Goal: Information Seeking & Learning: Learn about a topic

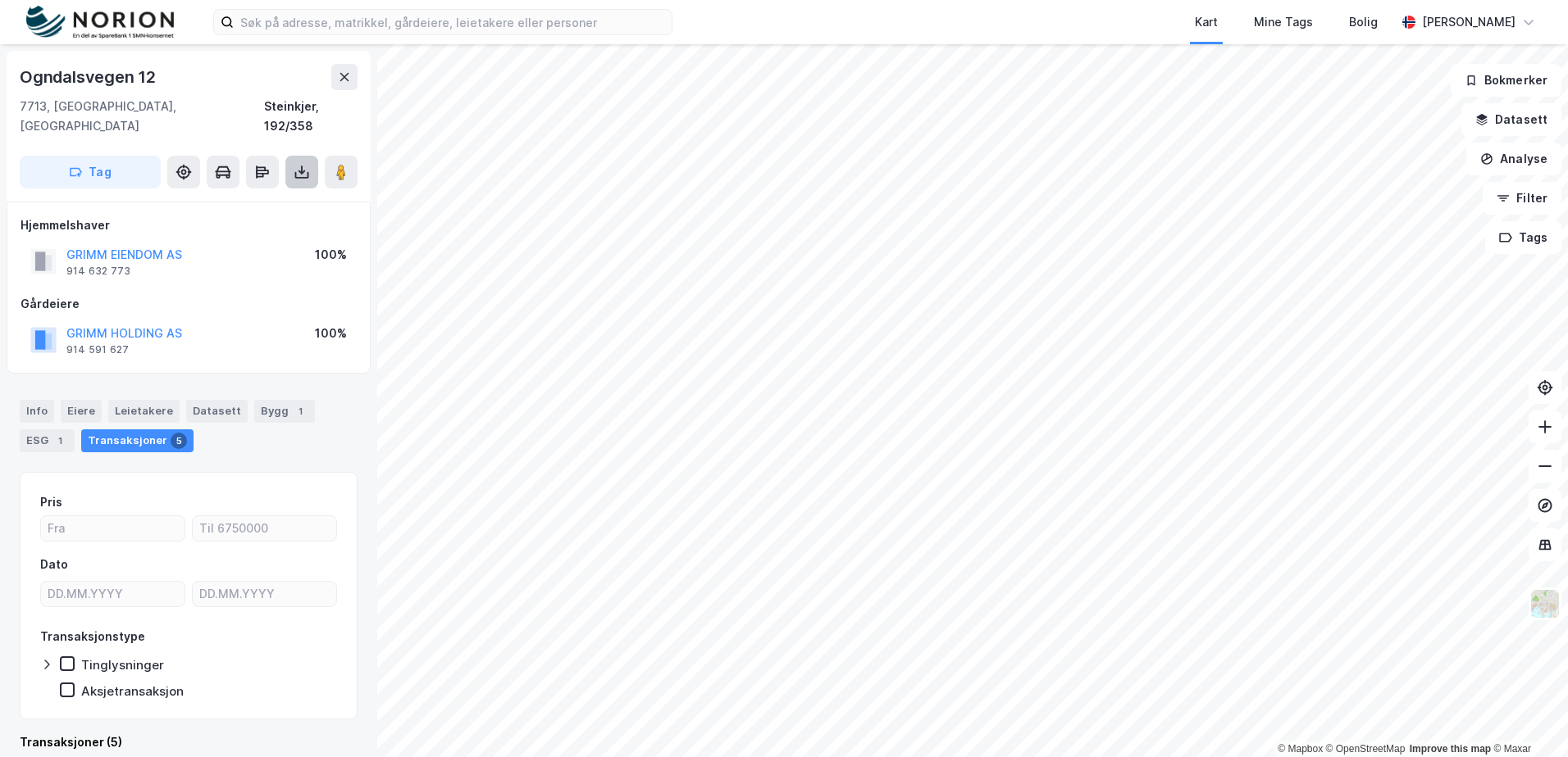
click at [307, 172] on icon at bounding box center [302, 175] width 14 height 7
click at [245, 225] on div "Last ned matrikkelrapport" at bounding box center [241, 232] width 135 height 14
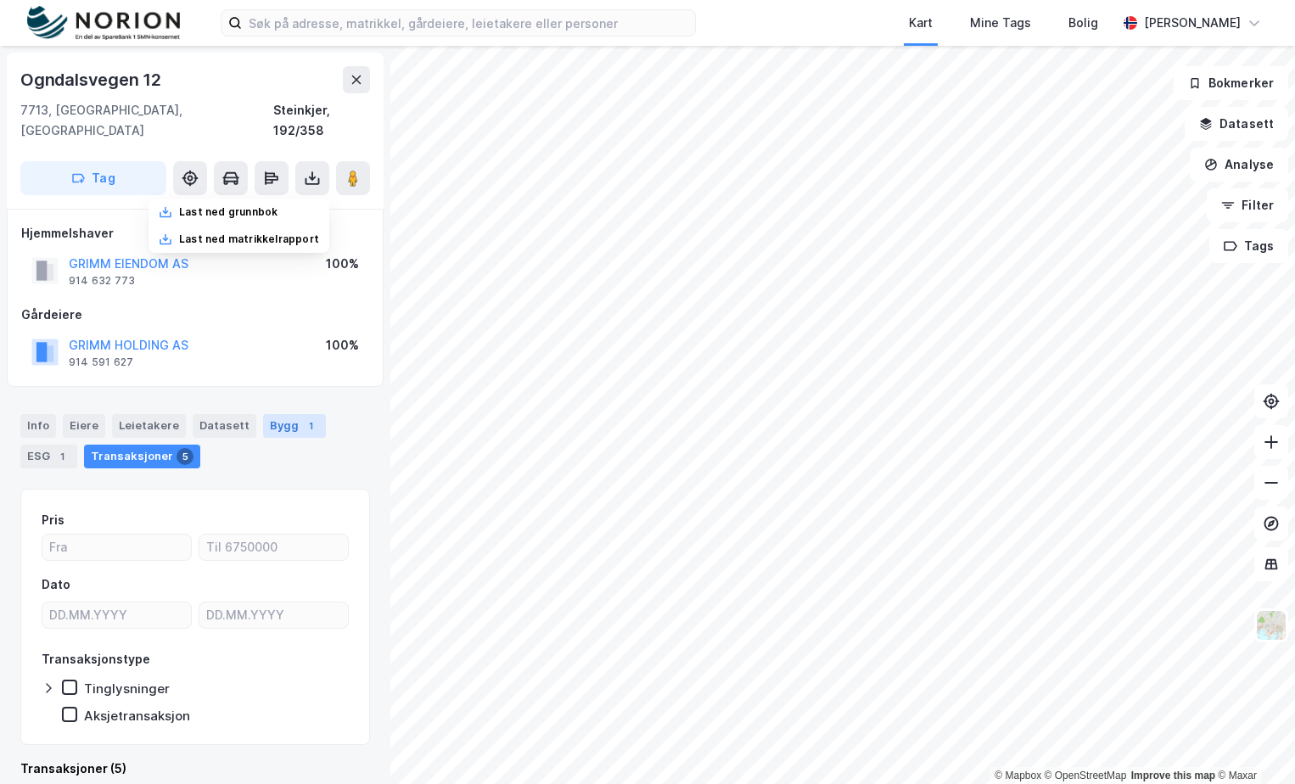
click at [287, 414] on div "Bygg 1" at bounding box center [294, 426] width 63 height 24
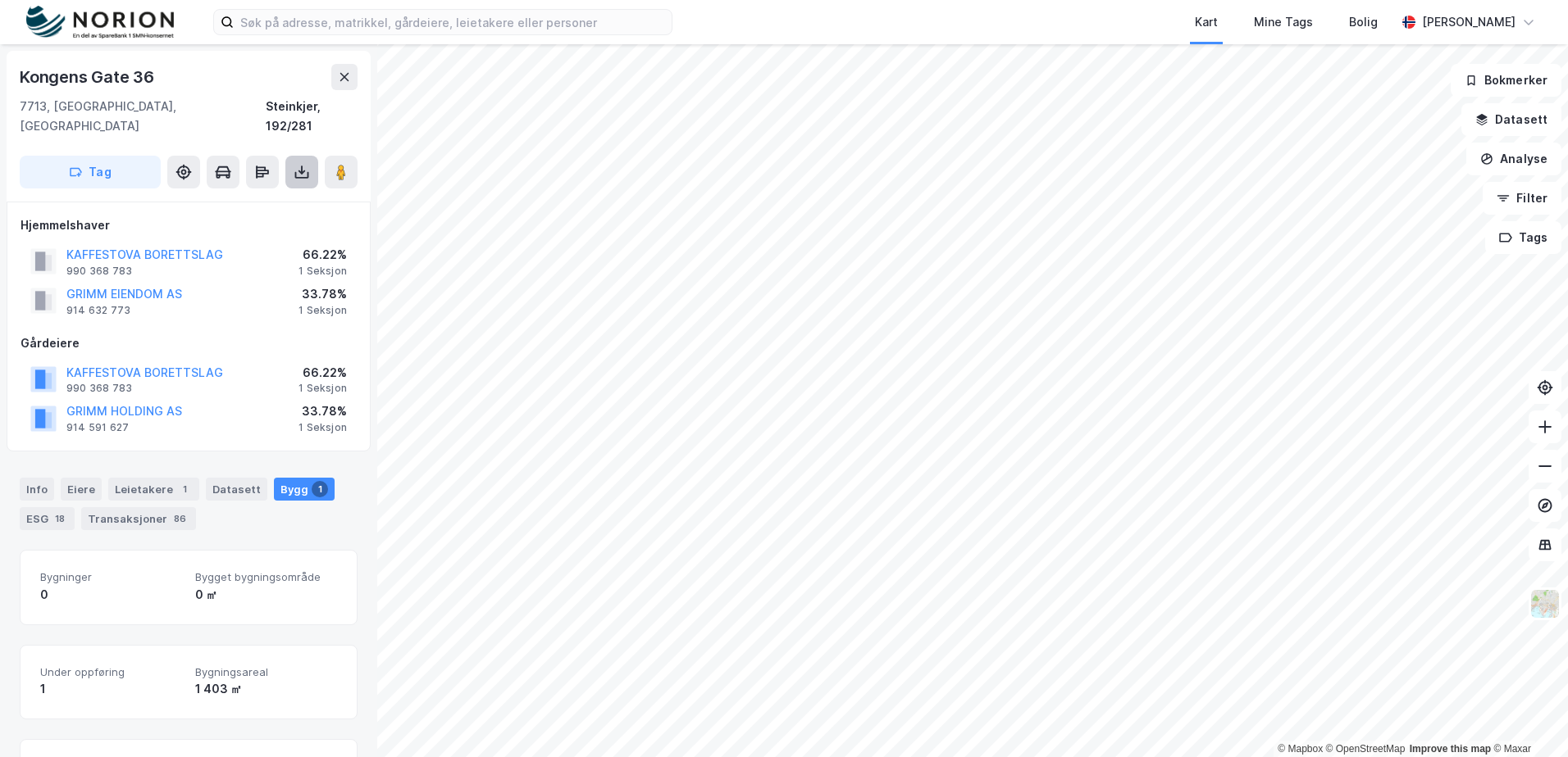
click at [301, 164] on icon at bounding box center [301, 172] width 16 height 16
click at [265, 225] on div "Last ned matrikkelrapport" at bounding box center [241, 232] width 135 height 14
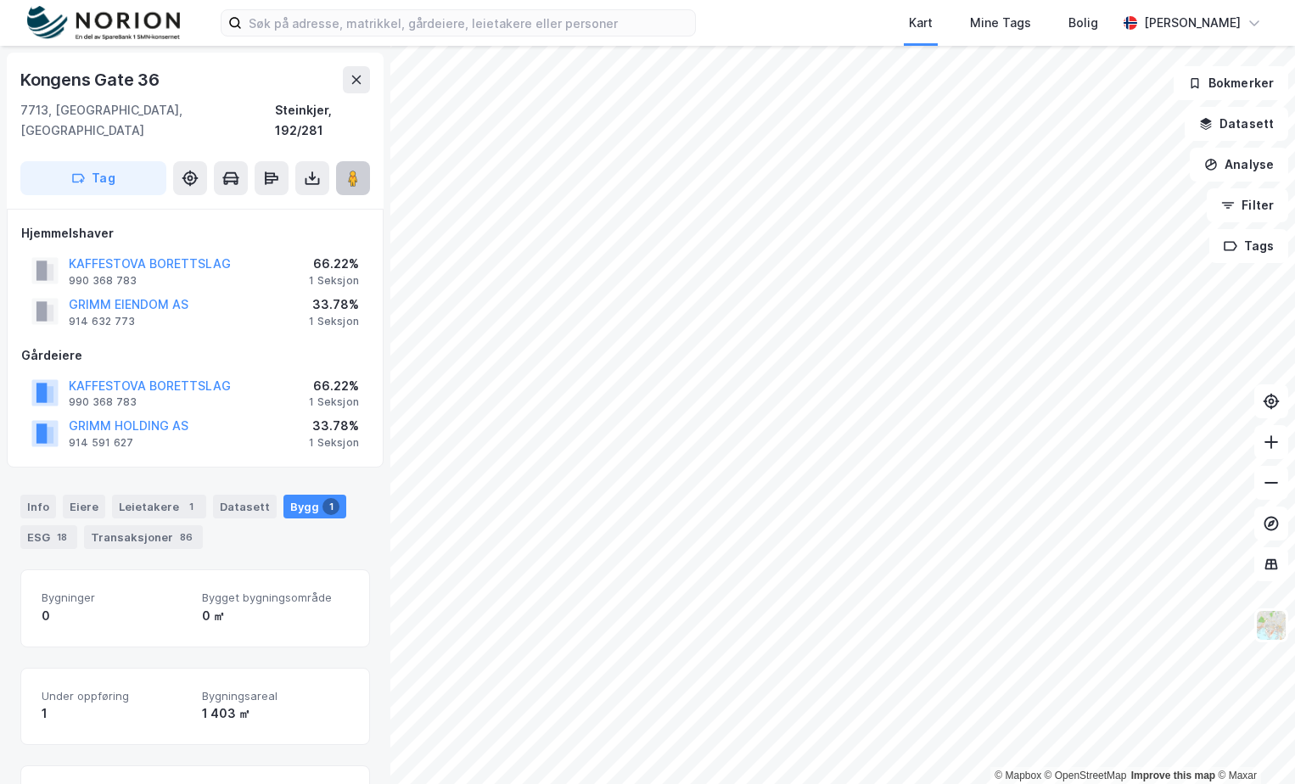
click at [352, 170] on image at bounding box center [353, 178] width 10 height 17
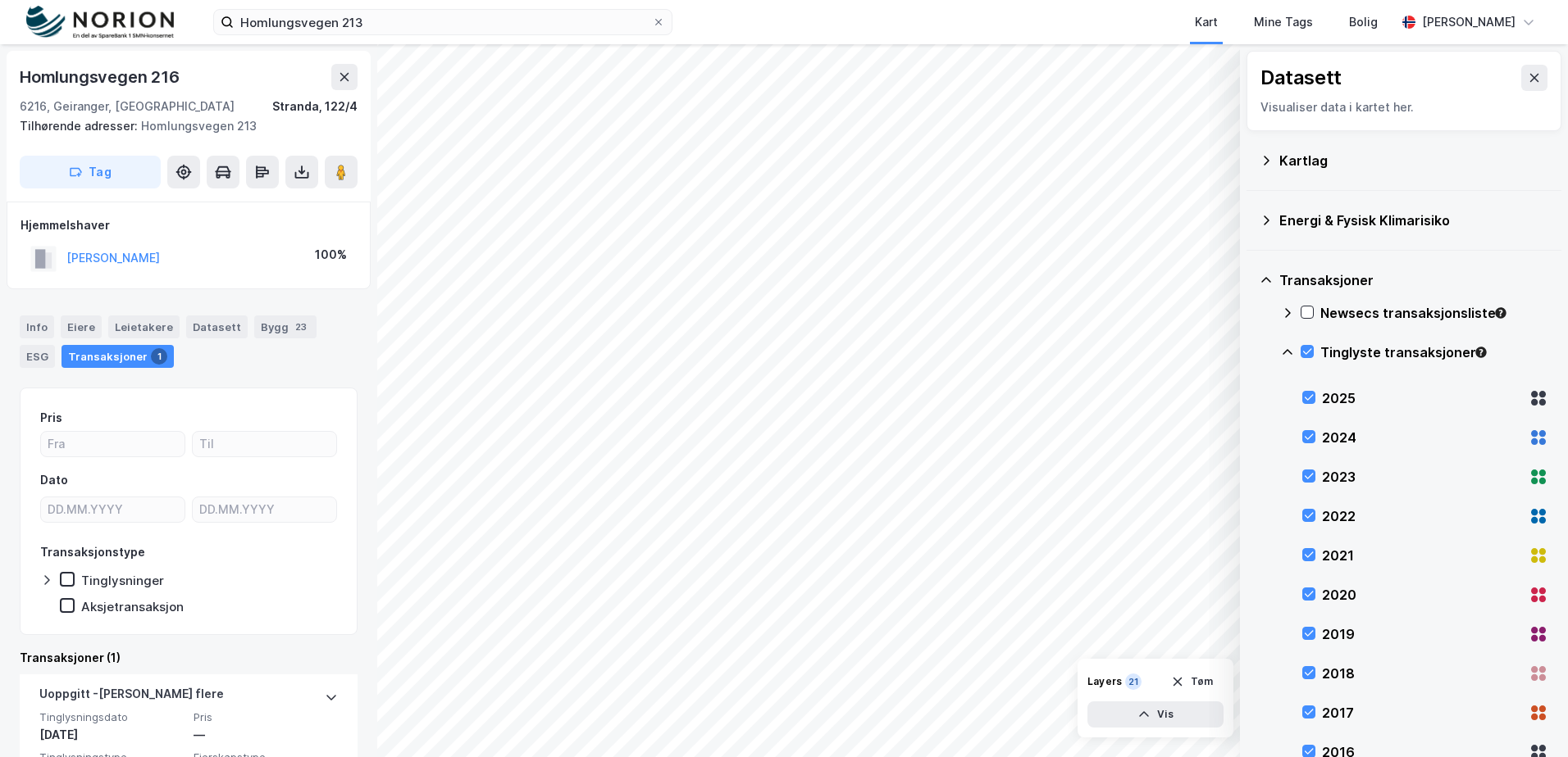
scroll to position [171, 0]
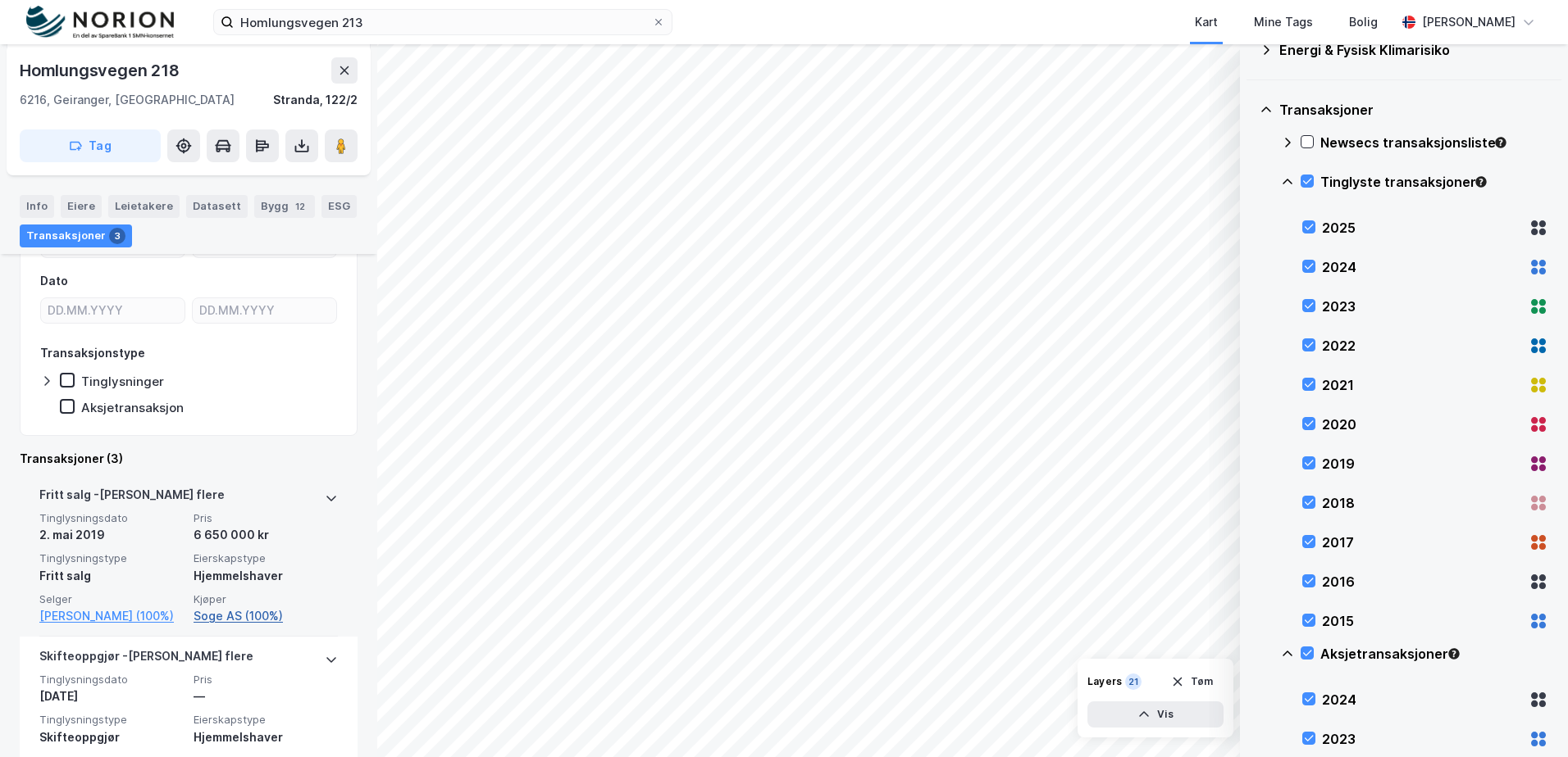
scroll to position [329, 0]
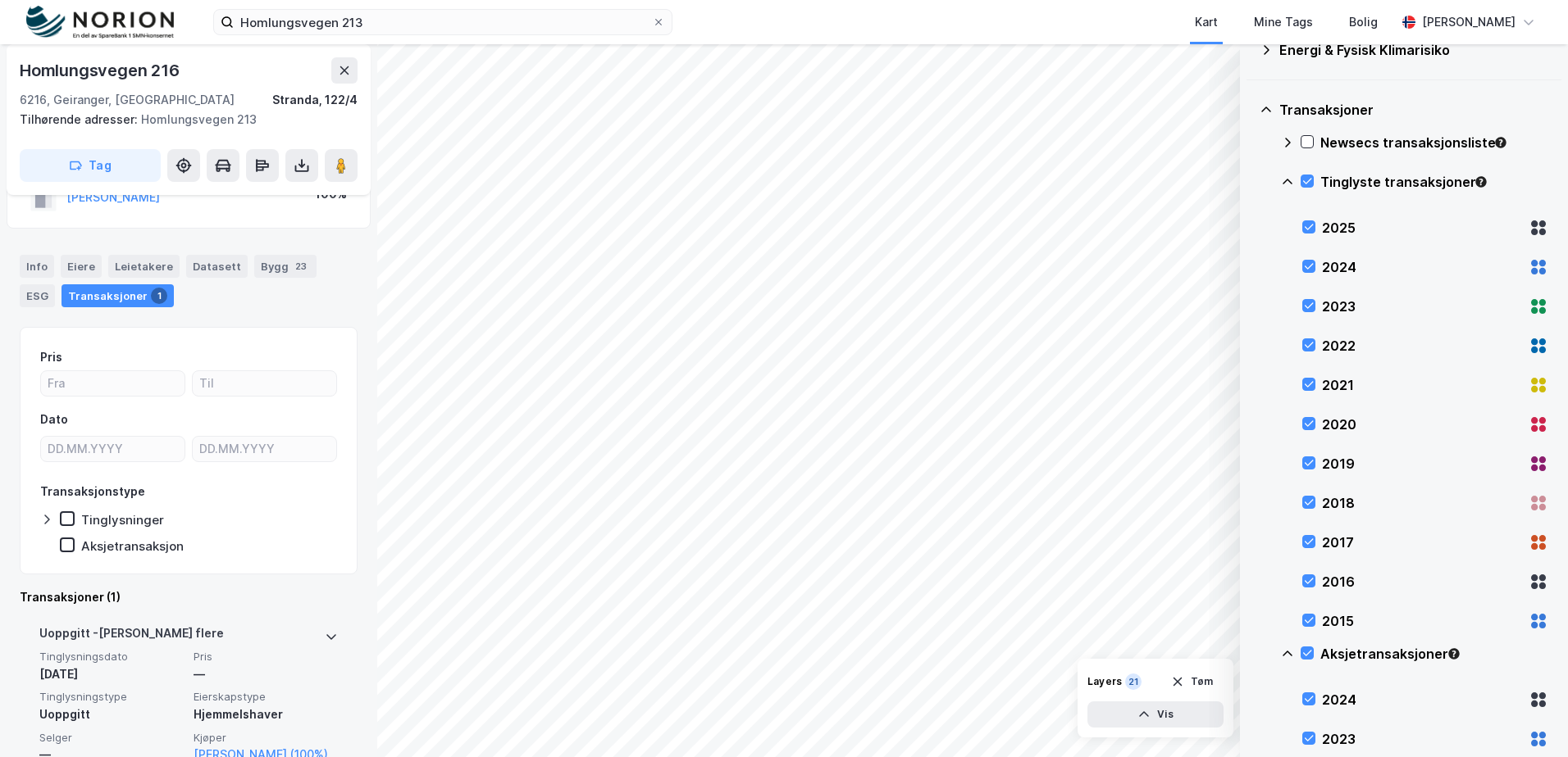
scroll to position [117, 0]
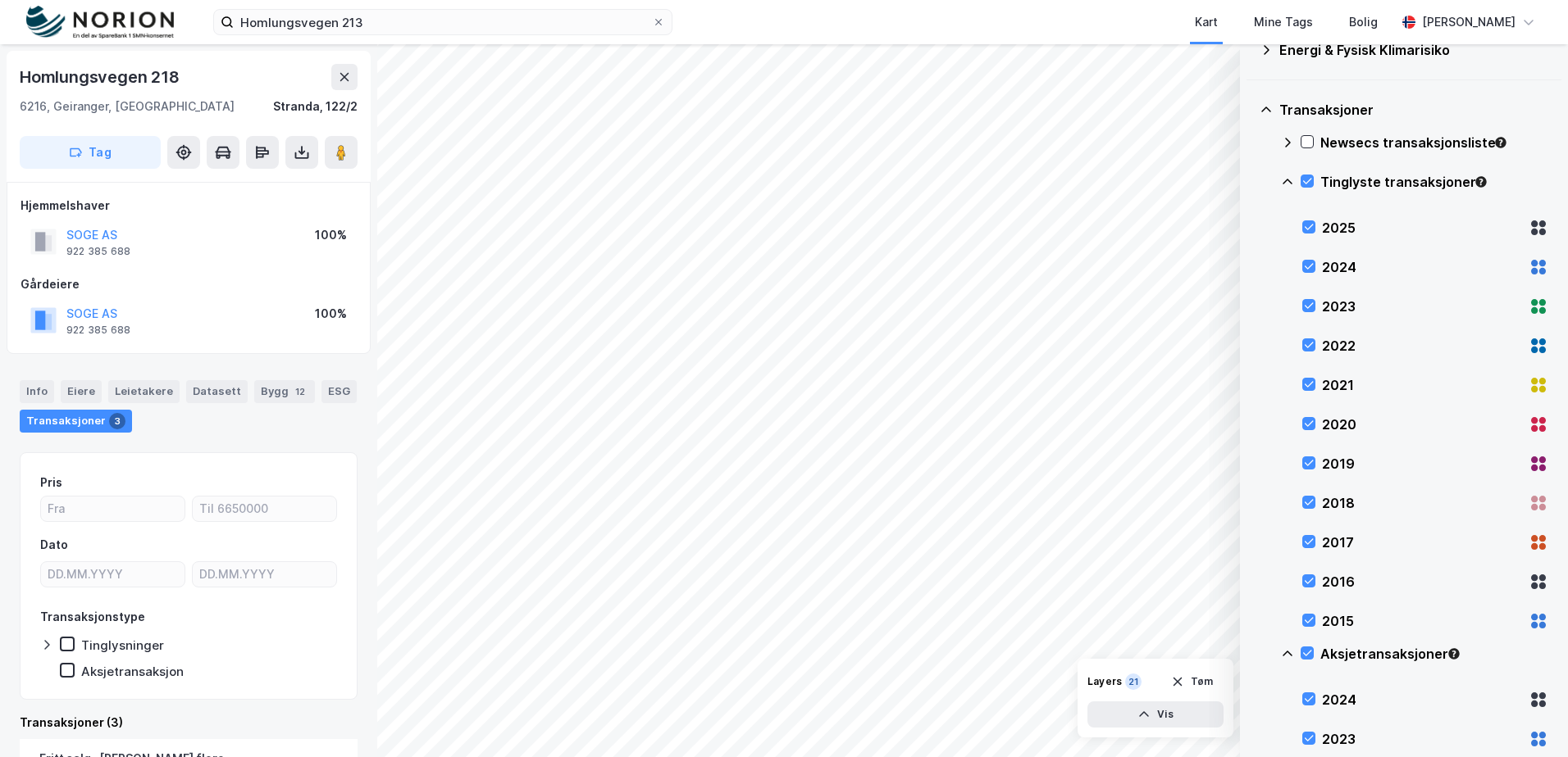
scroll to position [2, 0]
click at [0, 0] on button "SOGE AS" at bounding box center [0, 0] width 0 height 0
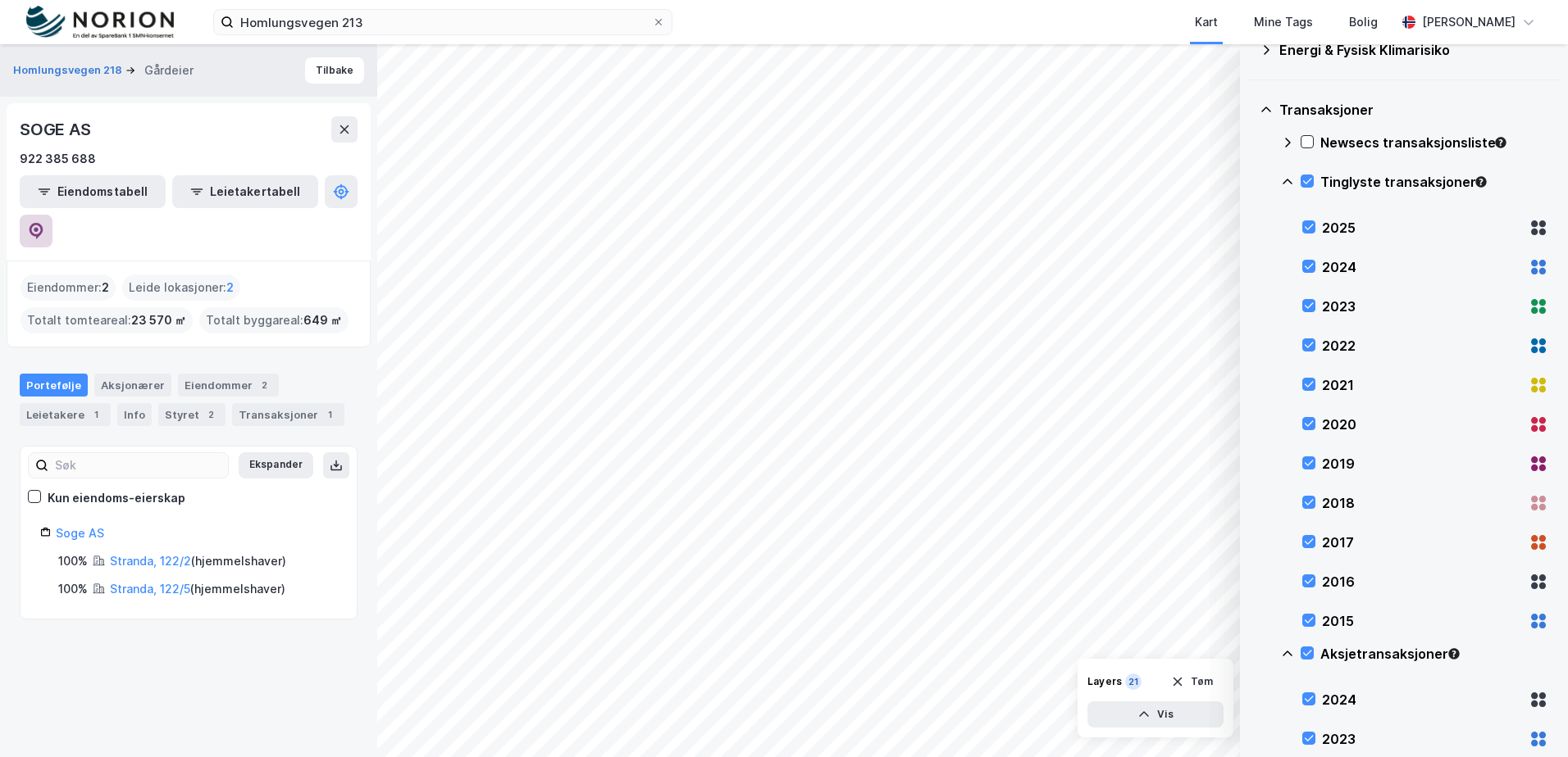
click at [52, 214] on button at bounding box center [36, 231] width 33 height 33
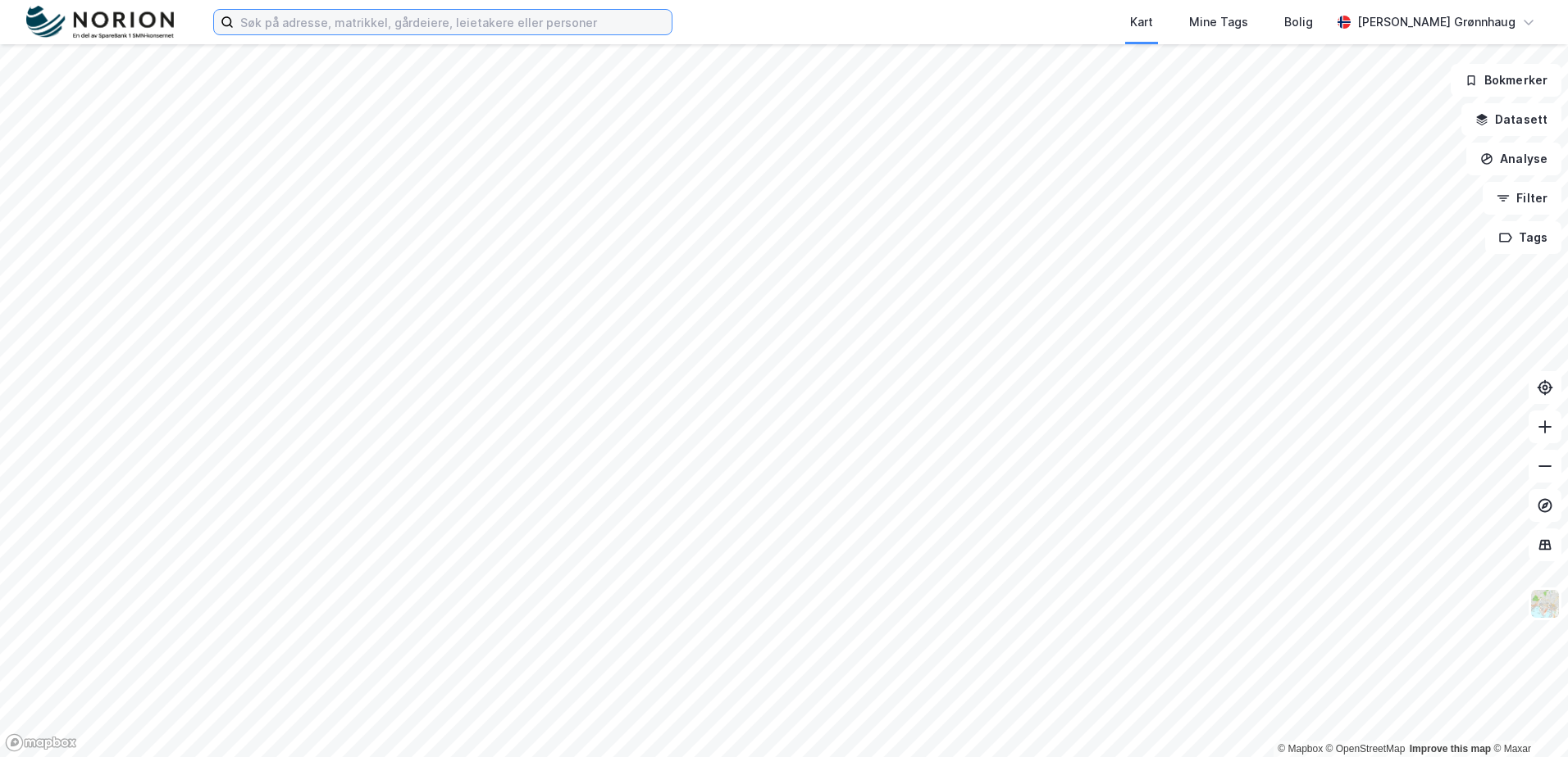
click at [407, 17] on input at bounding box center [452, 21] width 438 height 24
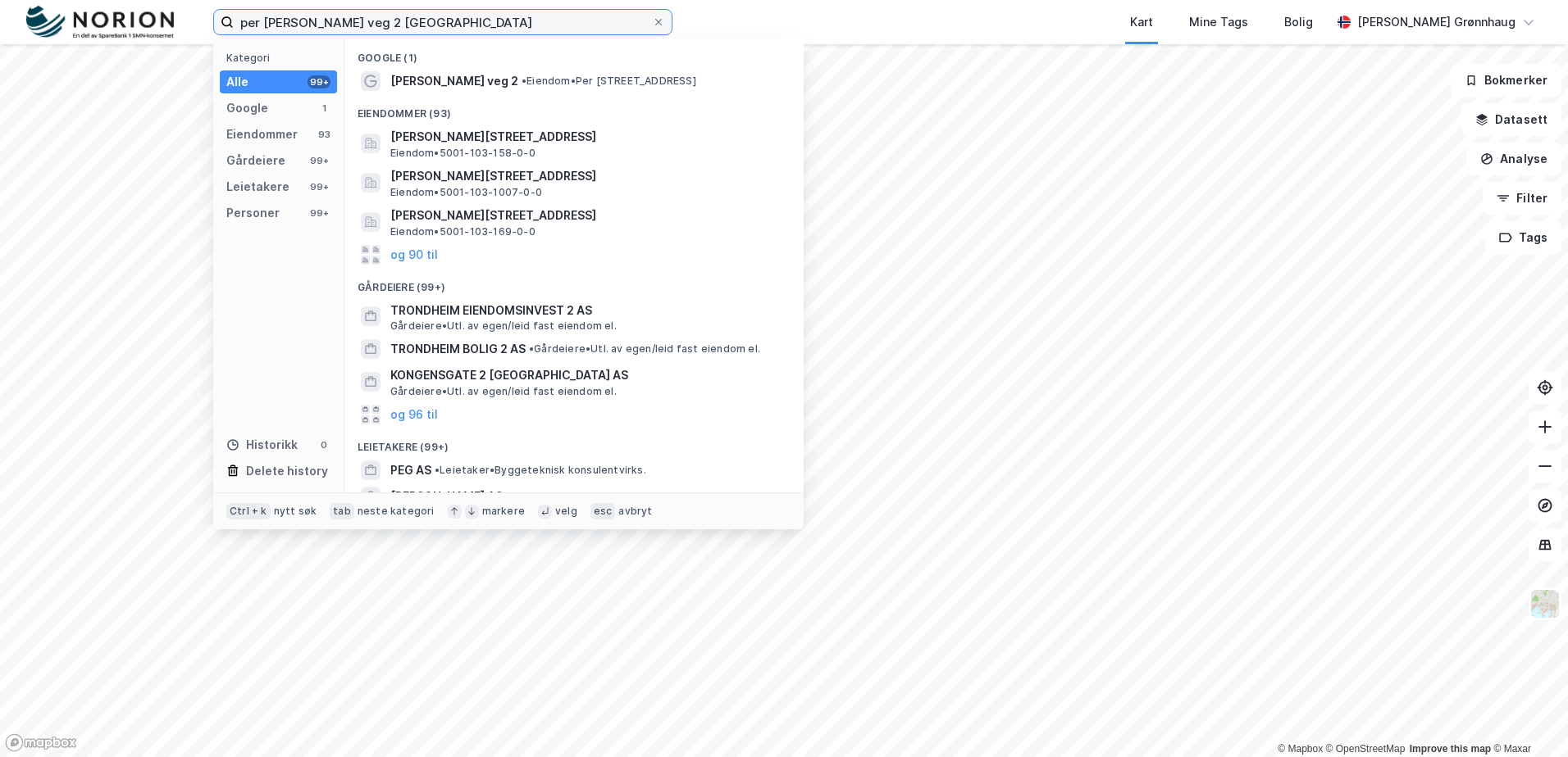
type input "per [PERSON_NAME] veg 2 [GEOGRAPHIC_DATA]"
click at [495, 66] on div "Google (1)" at bounding box center [574, 53] width 459 height 30
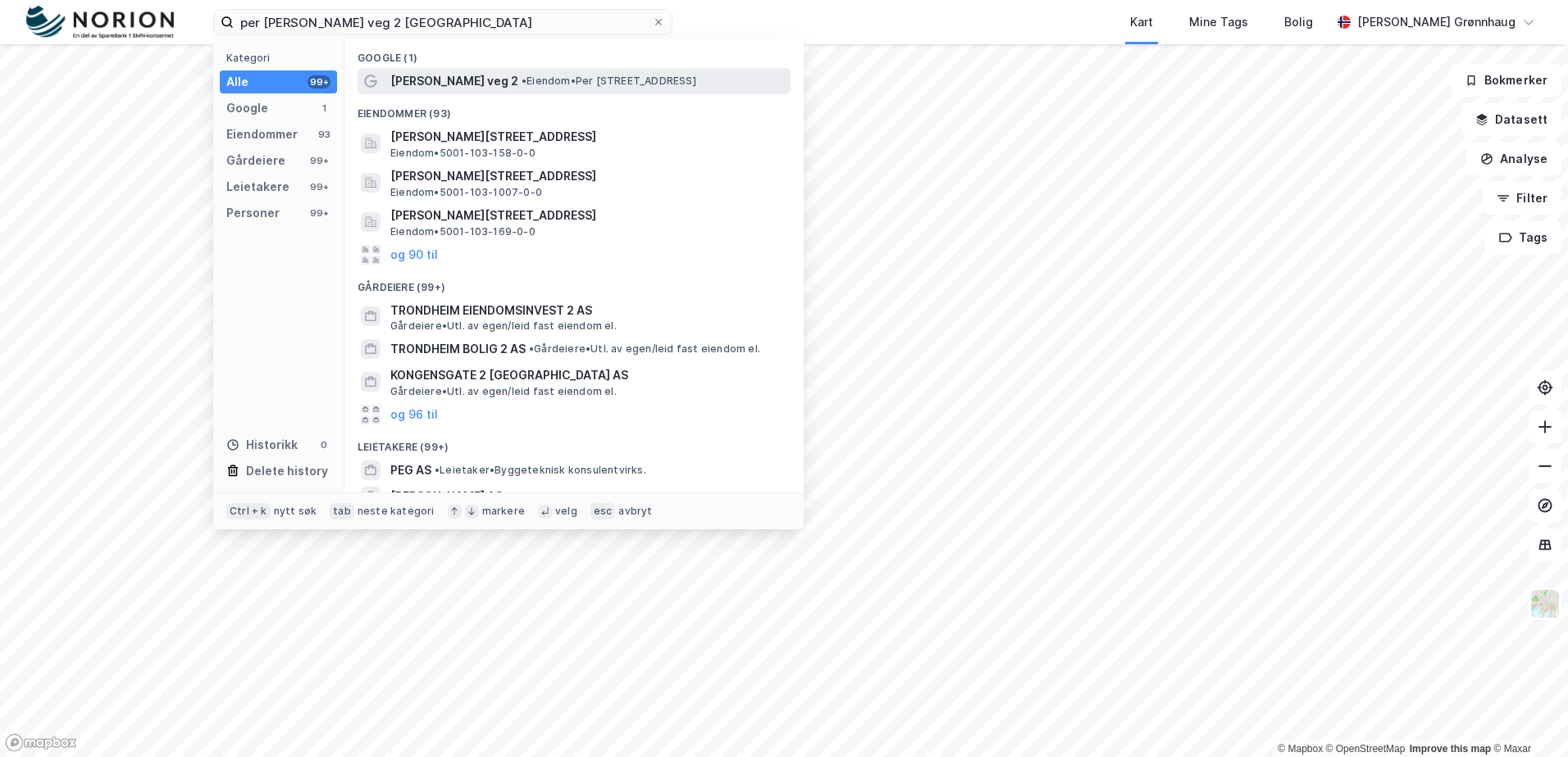
click at [522, 77] on span "• Eiendom • [STREET_ADDRESS]" at bounding box center [609, 81] width 175 height 14
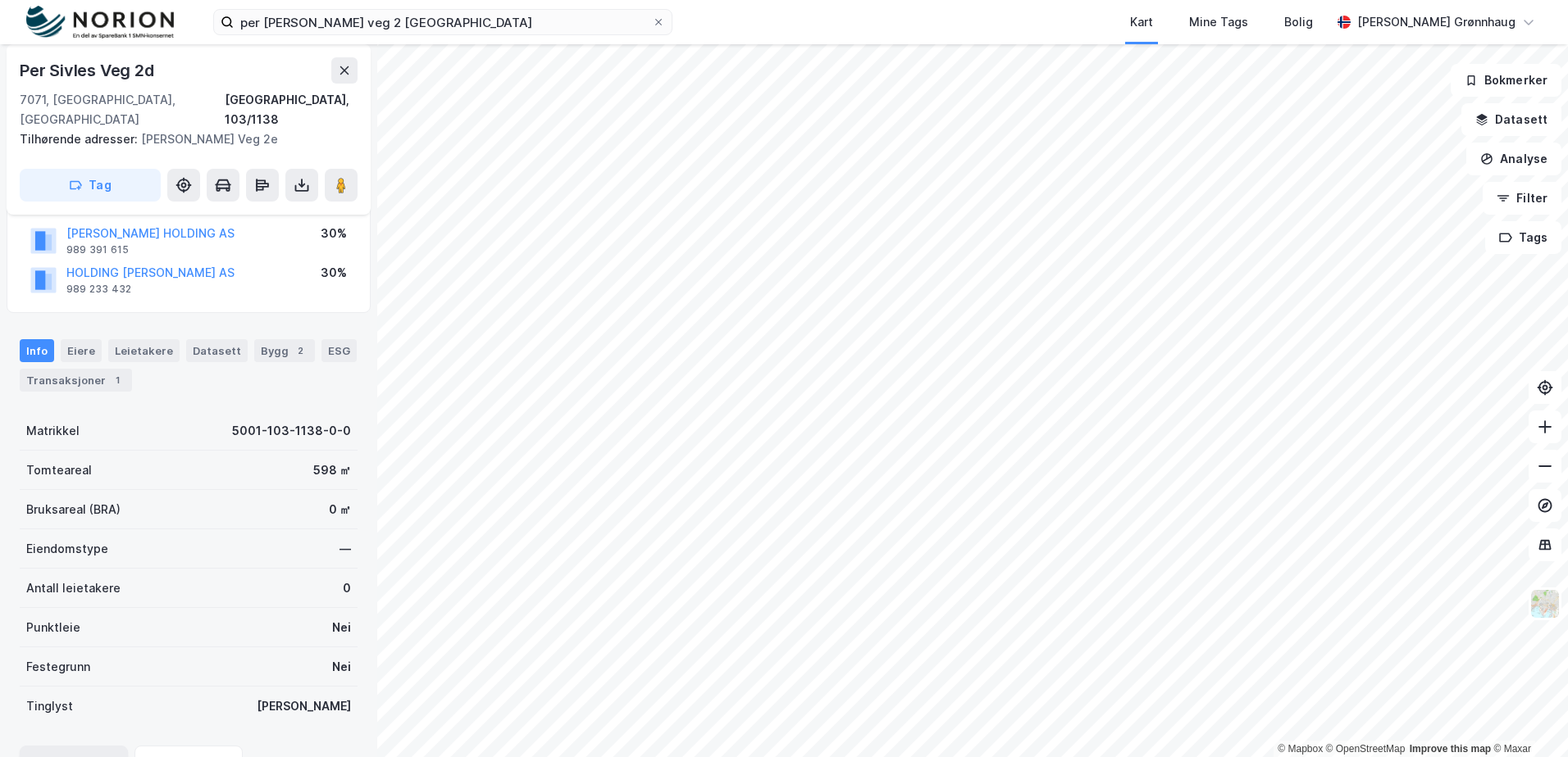
scroll to position [233, 0]
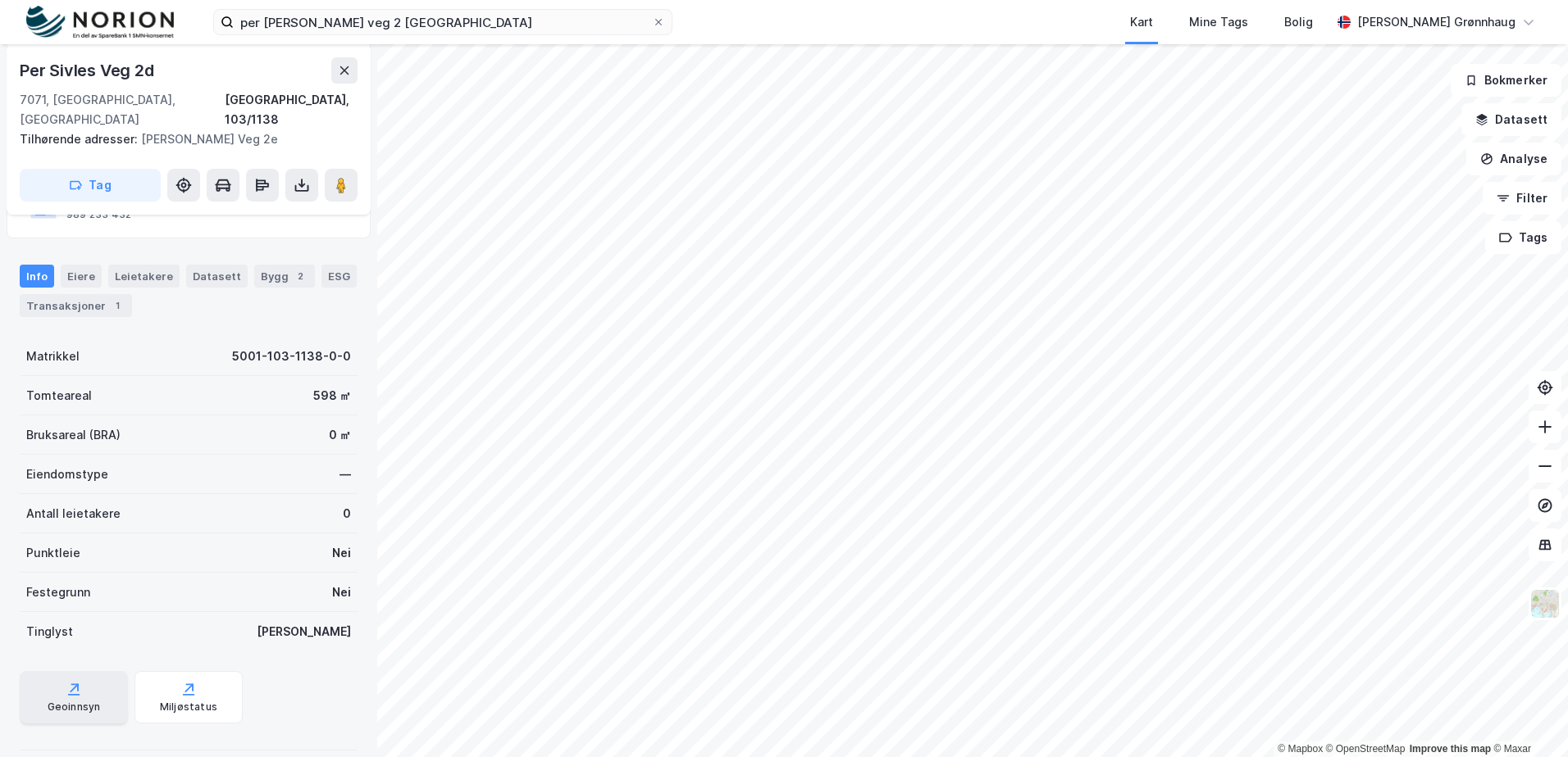
click at [51, 675] on div "Geoinnsyn" at bounding box center [73, 697] width 108 height 52
click at [1538, 618] on img at bounding box center [1545, 604] width 31 height 31
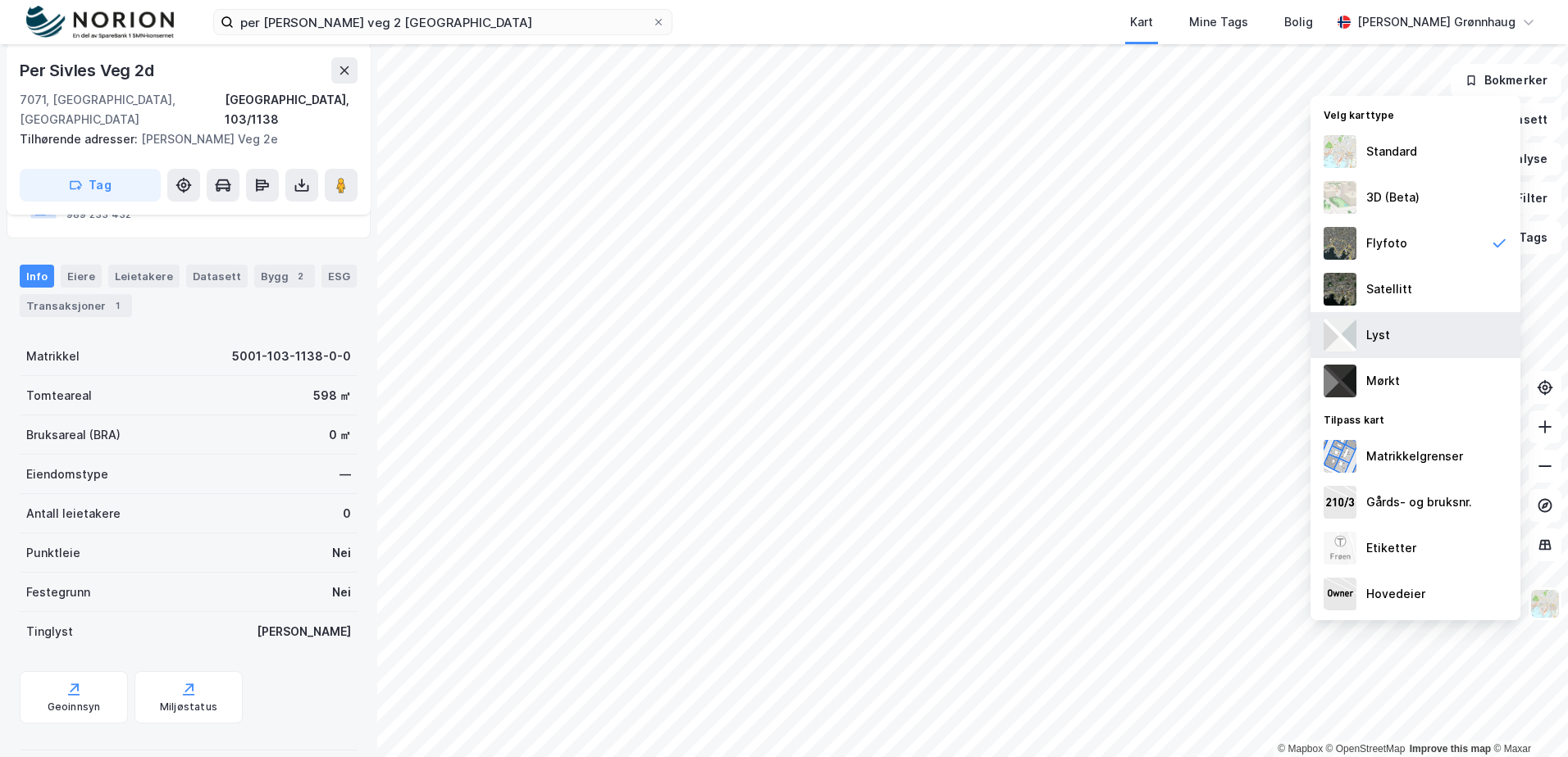
click at [1406, 334] on div "Lyst" at bounding box center [1415, 335] width 210 height 46
click at [1549, 605] on img at bounding box center [1545, 604] width 31 height 31
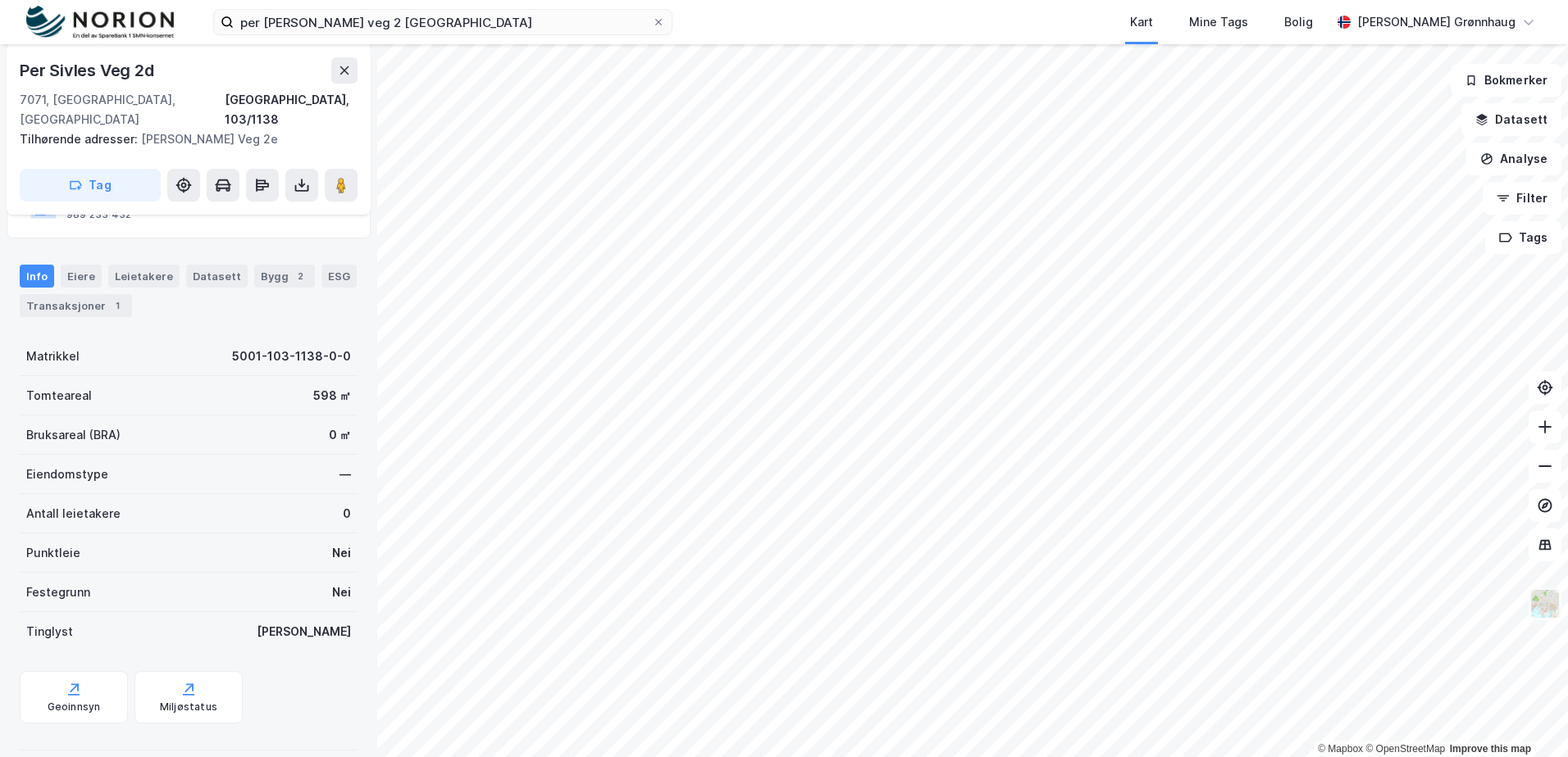
click at [1549, 605] on img at bounding box center [1545, 604] width 31 height 31
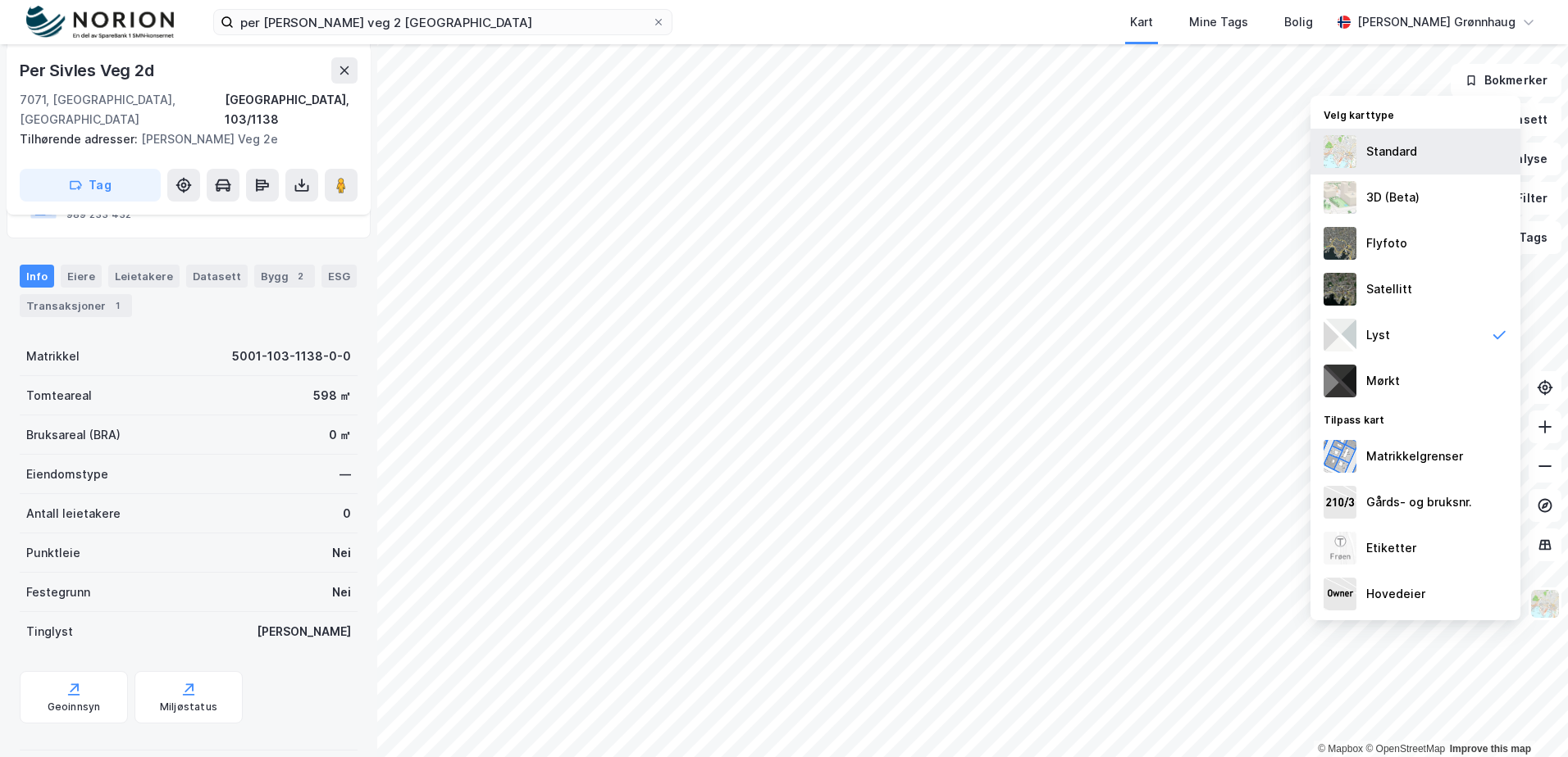
click at [1390, 154] on div "Standard" at bounding box center [1391, 152] width 51 height 19
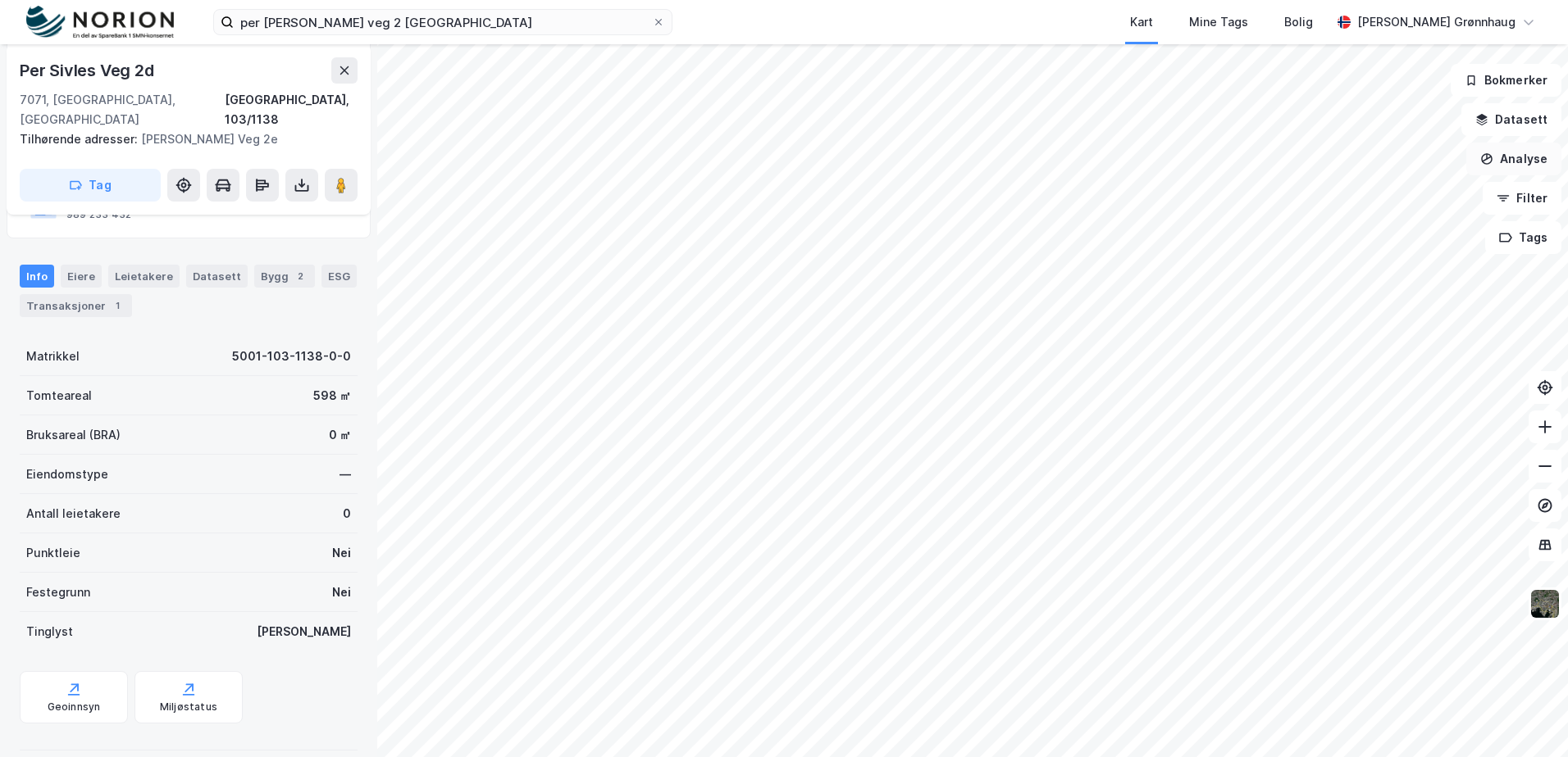
click at [1515, 156] on button "Analyse" at bounding box center [1514, 159] width 95 height 33
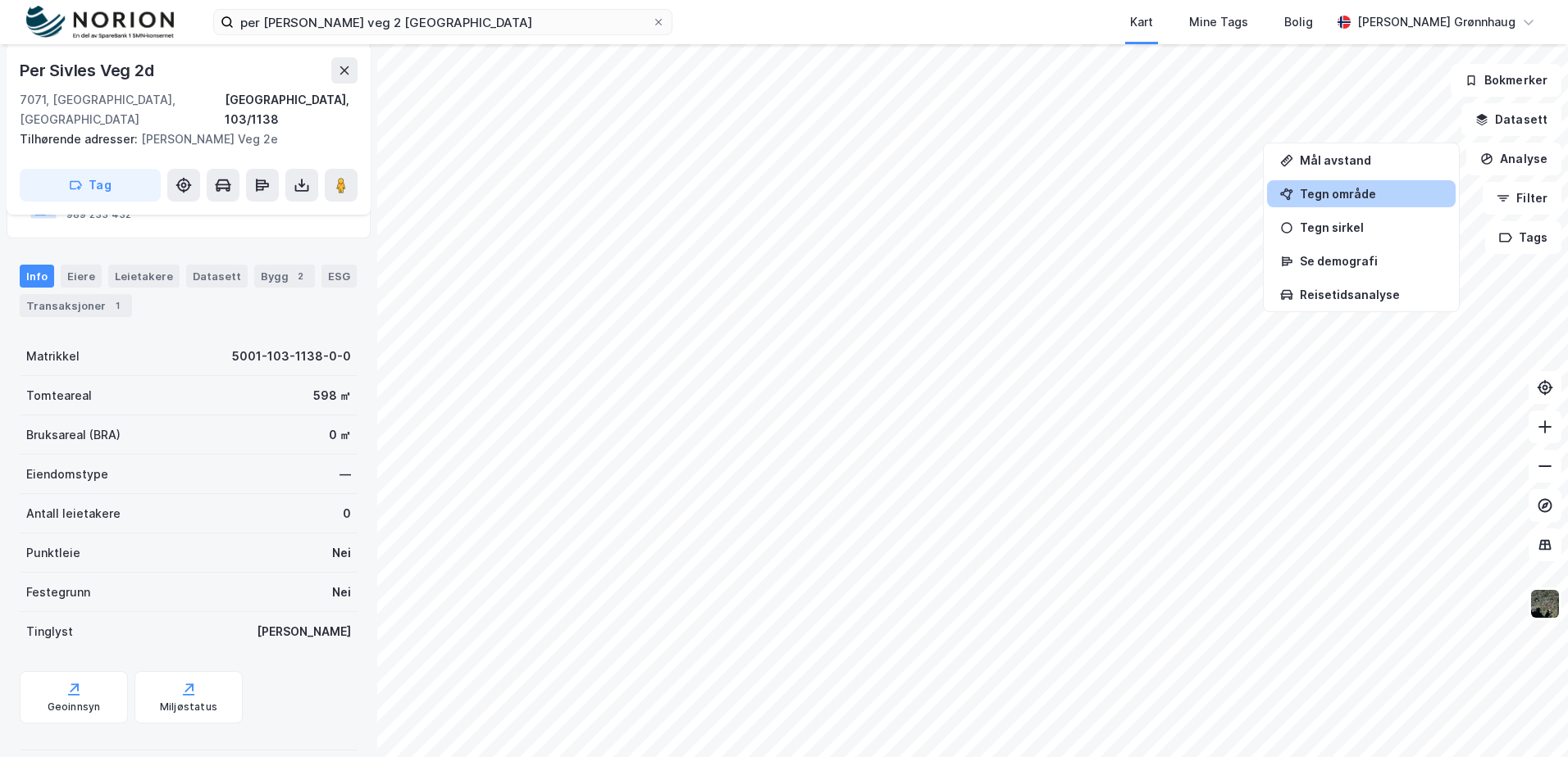
click at [1347, 200] on div "Tegn område" at bounding box center [1372, 194] width 143 height 14
